Goal: Information Seeking & Learning: Check status

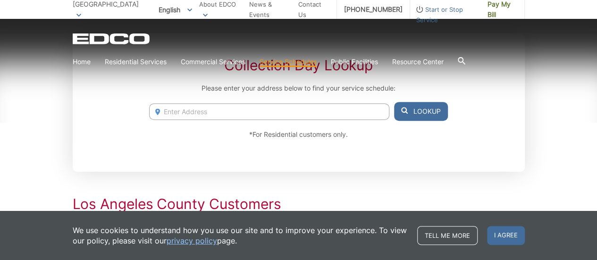
scroll to position [180, 0]
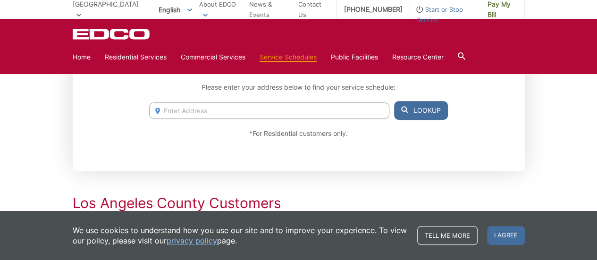
click at [220, 113] on input "Enter Address" at bounding box center [269, 110] width 240 height 17
click at [409, 112] on button "Lookup" at bounding box center [421, 110] width 54 height 19
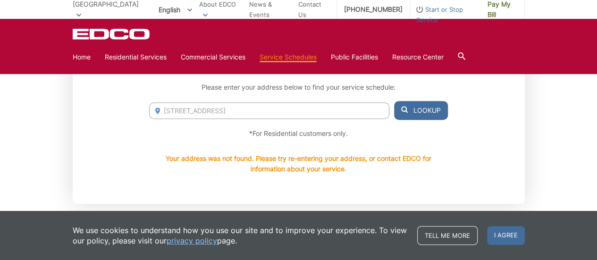
click at [351, 113] on input "3464 hathaway ave" at bounding box center [269, 110] width 240 height 17
type input "3464 hathaway ave, long beach, ca 90815"
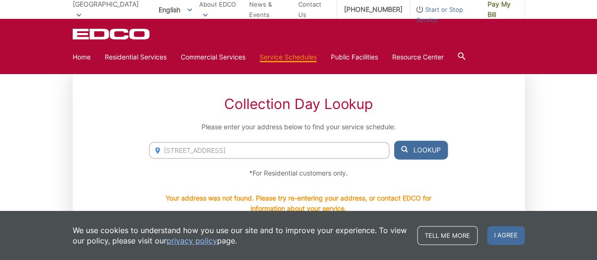
scroll to position [140, 0]
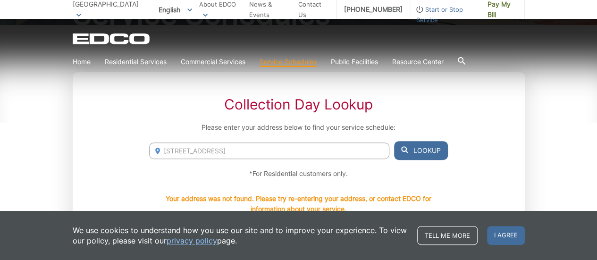
drag, startPoint x: 547, startPoint y: 134, endPoint x: 360, endPoint y: 95, distance: 190.9
click at [360, 95] on div "Collection Day Lookup Please enter your address below to find your service sche…" at bounding box center [299, 158] width 452 height 172
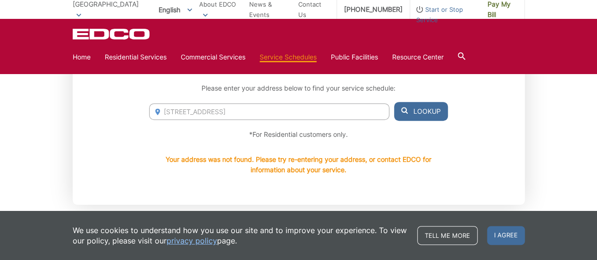
scroll to position [149, 0]
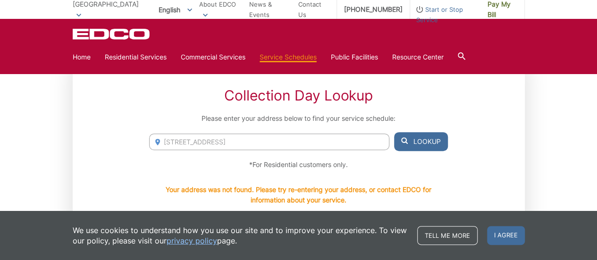
click at [325, 139] on input "3464 hathaway ave, long beach, ca 90815" at bounding box center [269, 142] width 240 height 17
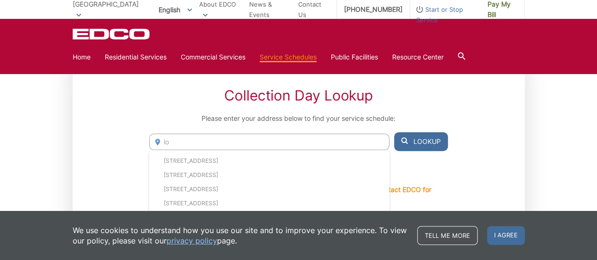
type input "l"
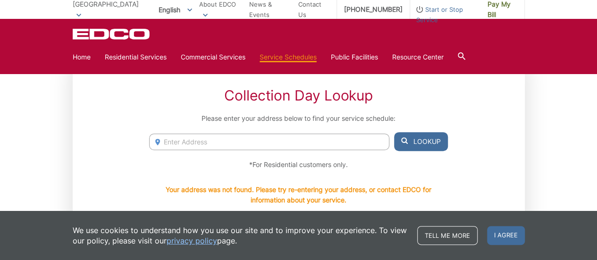
click at [494, 142] on div "Collection Day Lookup Please enter your address below to find your service sche…" at bounding box center [299, 149] width 452 height 172
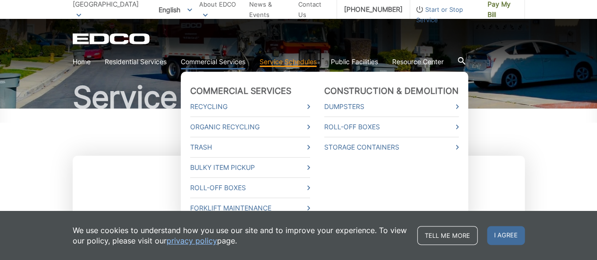
scroll to position [58, 0]
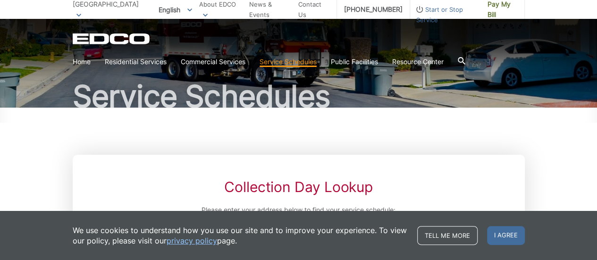
click at [277, 62] on link "Service Schedules" at bounding box center [288, 62] width 57 height 10
